Goal: Browse casually

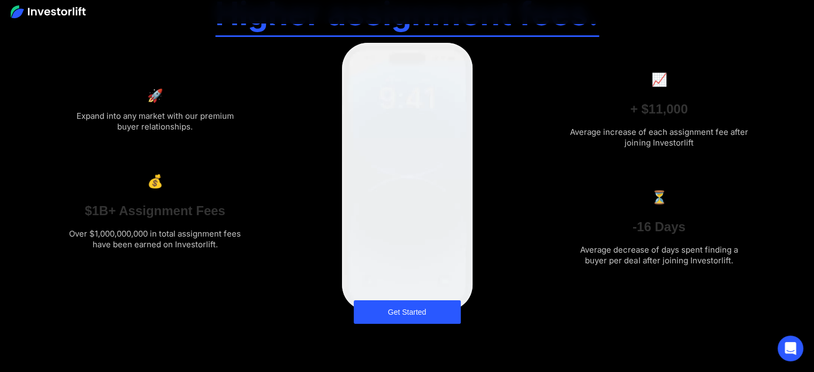
scroll to position [107, 0]
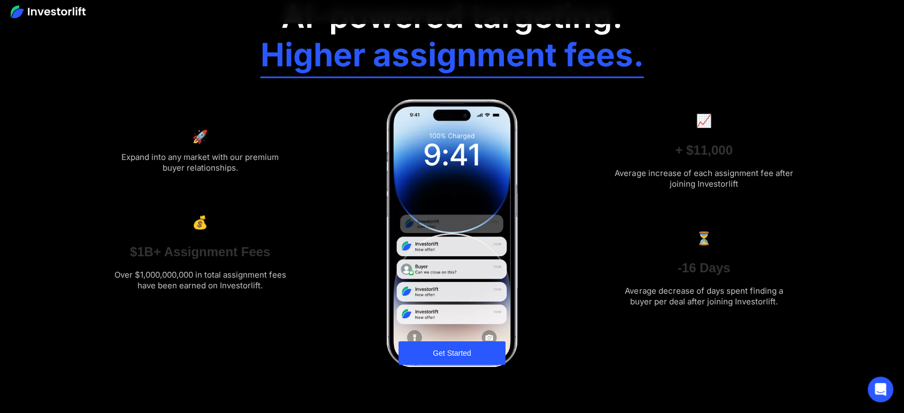
drag, startPoint x: 532, startPoint y: 139, endPoint x: 591, endPoint y: 154, distance: 60.7
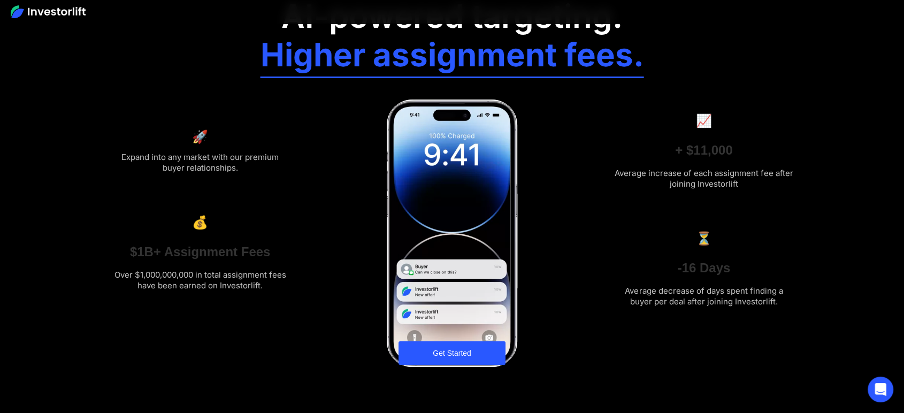
click at [591, 154] on div "🚀 Expand into any market with our premium buyer relationships. 💰 $1B+ Assignmen…" at bounding box center [452, 202] width 685 height 210
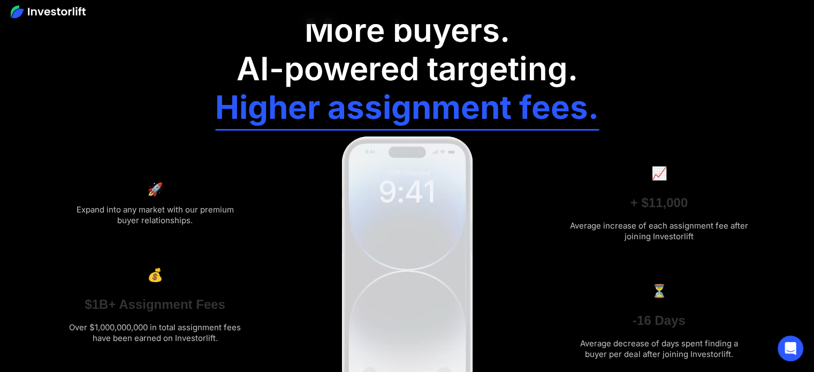
scroll to position [0, 0]
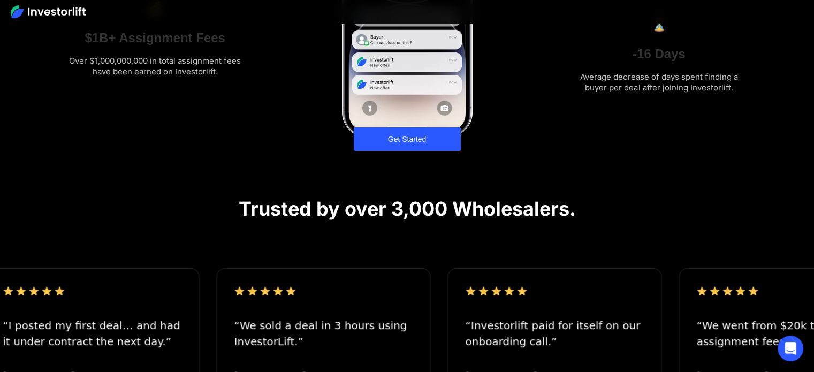
scroll to position [535, 0]
